Goal: Find specific page/section: Find specific page/section

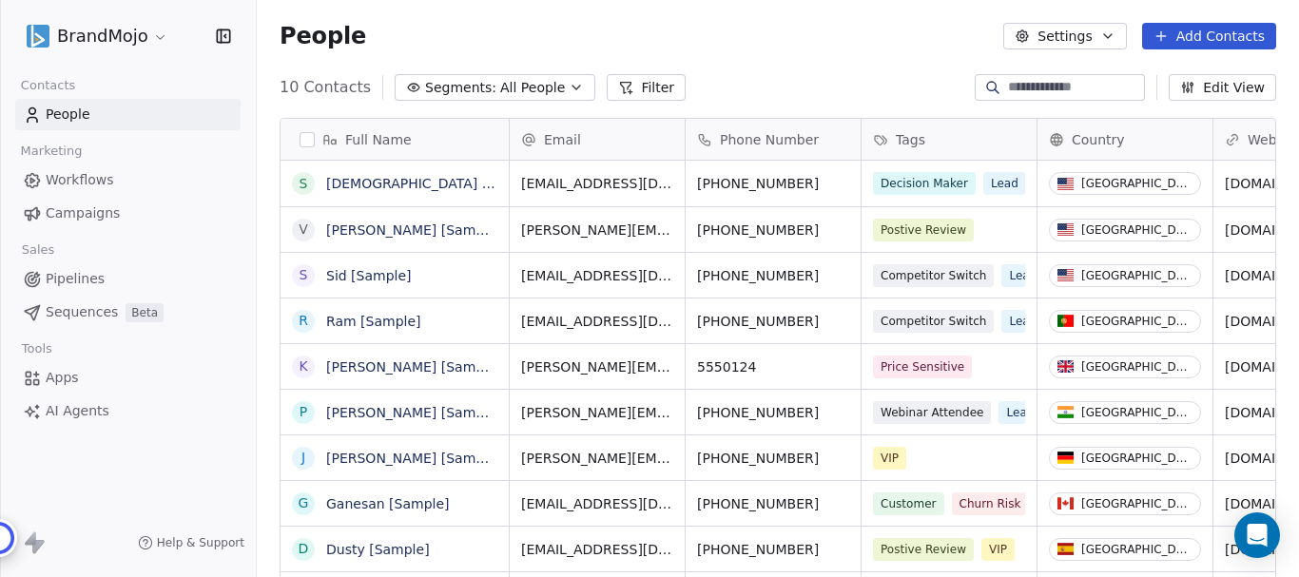
click at [155, 37] on html "BrandMojo Contacts People Marketing Workflows Campaigns Sales Pipelines Sequenc…" at bounding box center [649, 288] width 1299 height 577
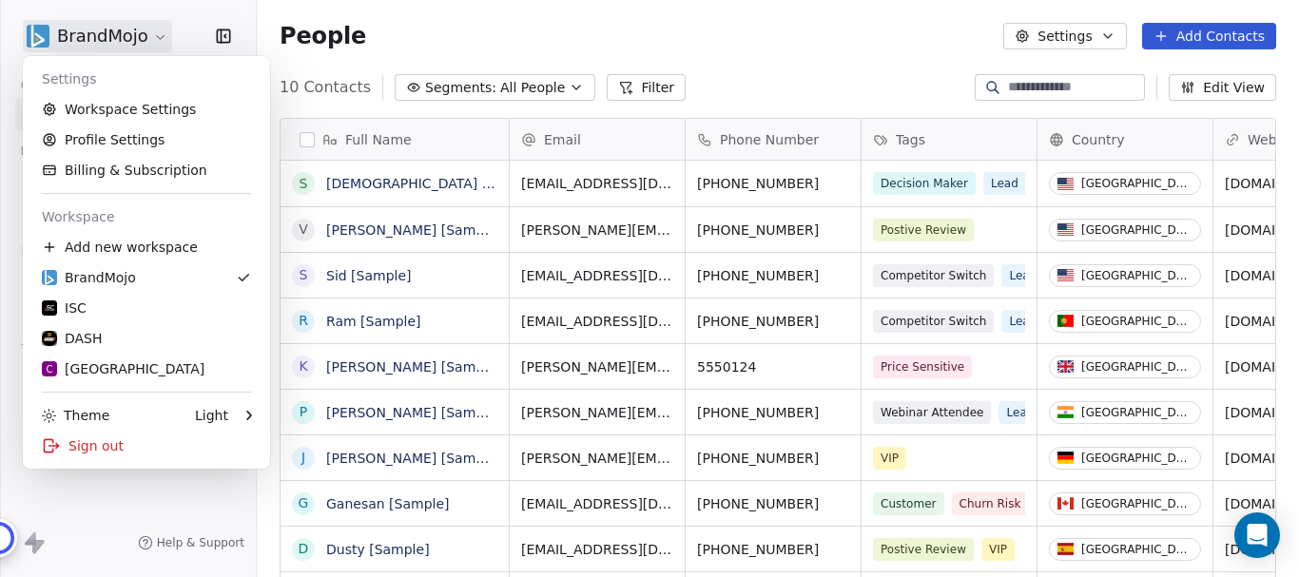
click at [158, 36] on html "BrandMojo Contacts People Marketing Workflows Campaigns Sales Pipelines Sequenc…" at bounding box center [649, 288] width 1299 height 577
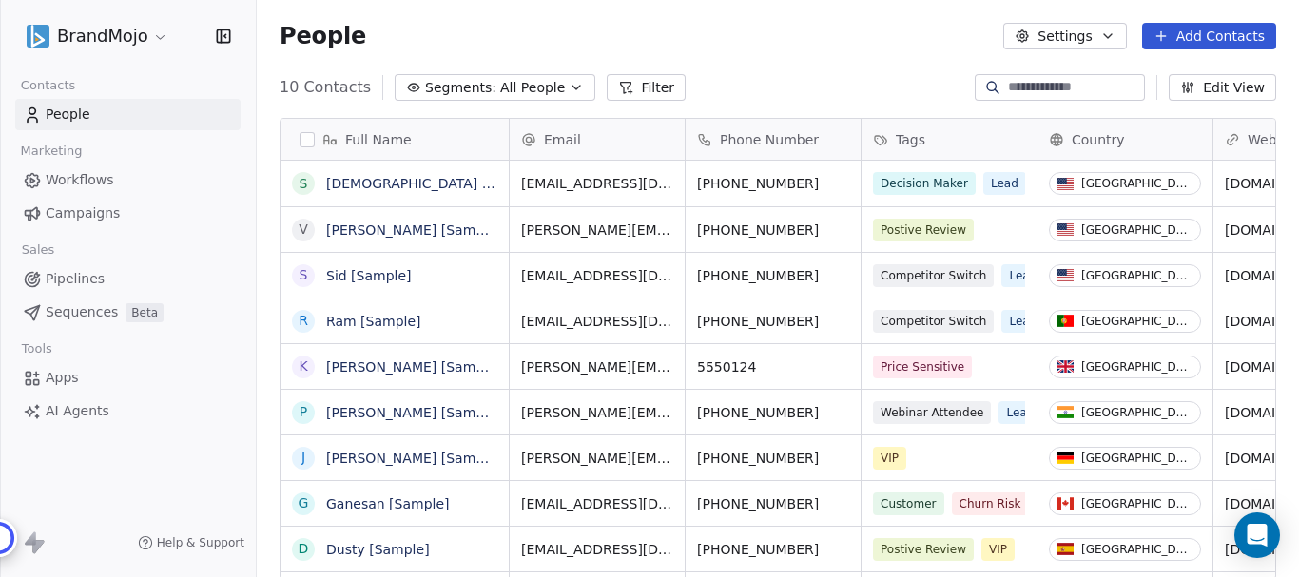
click at [153, 31] on html "BrandMojo Contacts People Marketing Workflows Campaigns Sales Pipelines Sequenc…" at bounding box center [649, 288] width 1299 height 577
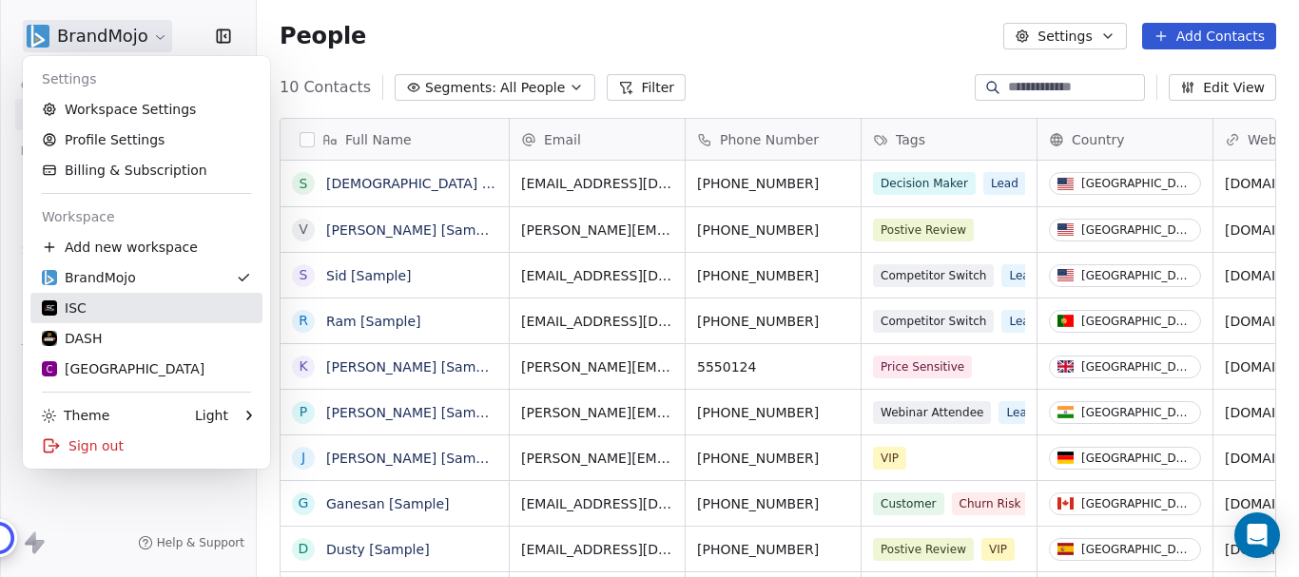
click at [82, 308] on div "ISC" at bounding box center [64, 308] width 45 height 19
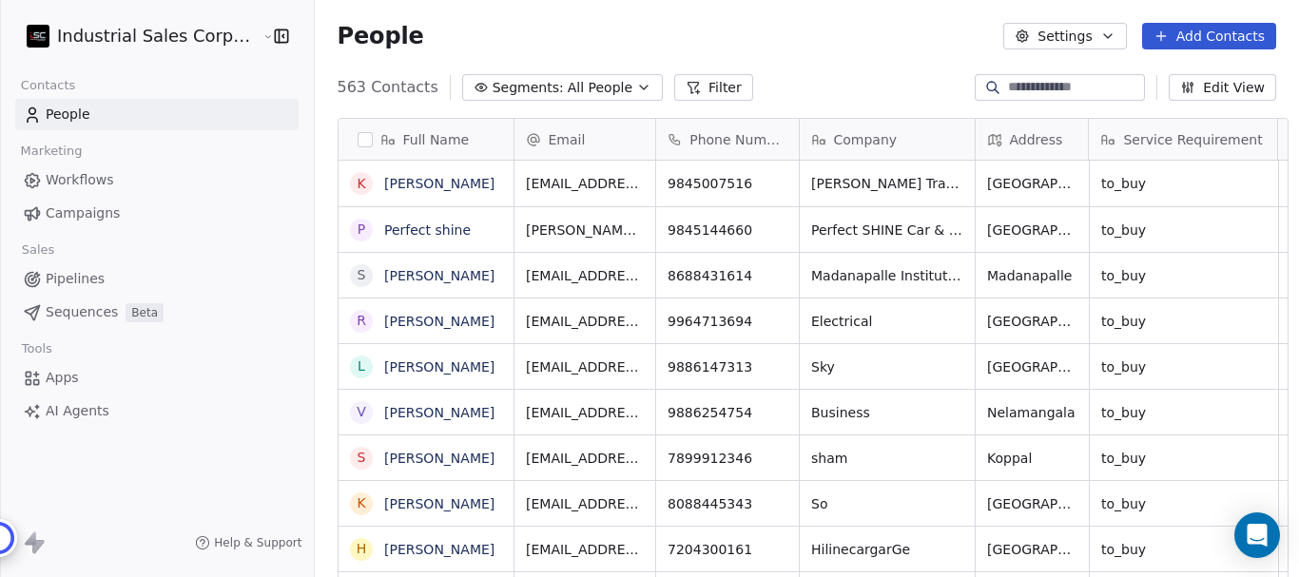
scroll to position [494, 983]
